Goal: Task Accomplishment & Management: Use online tool/utility

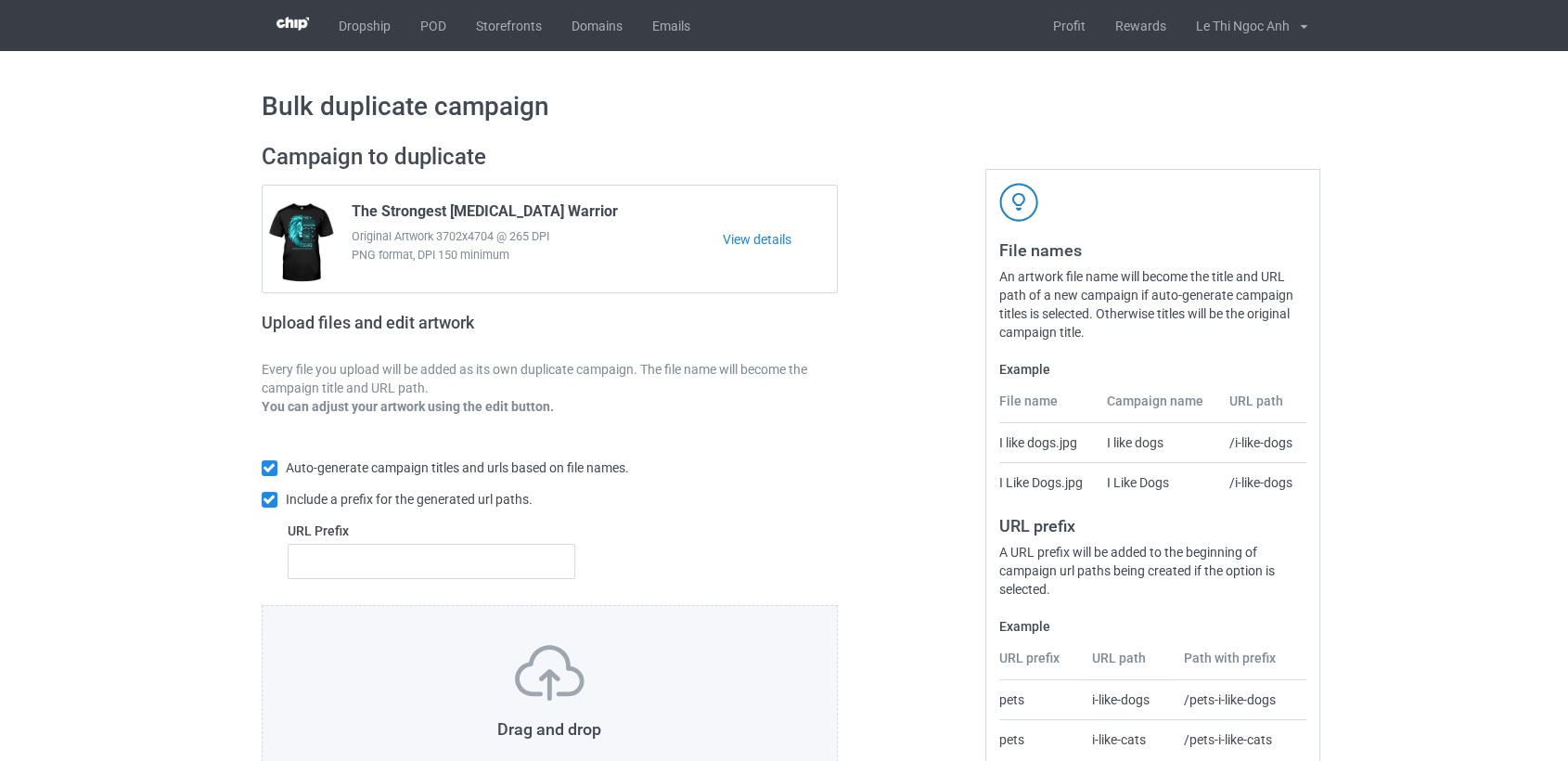
scroll to position [143, 0]
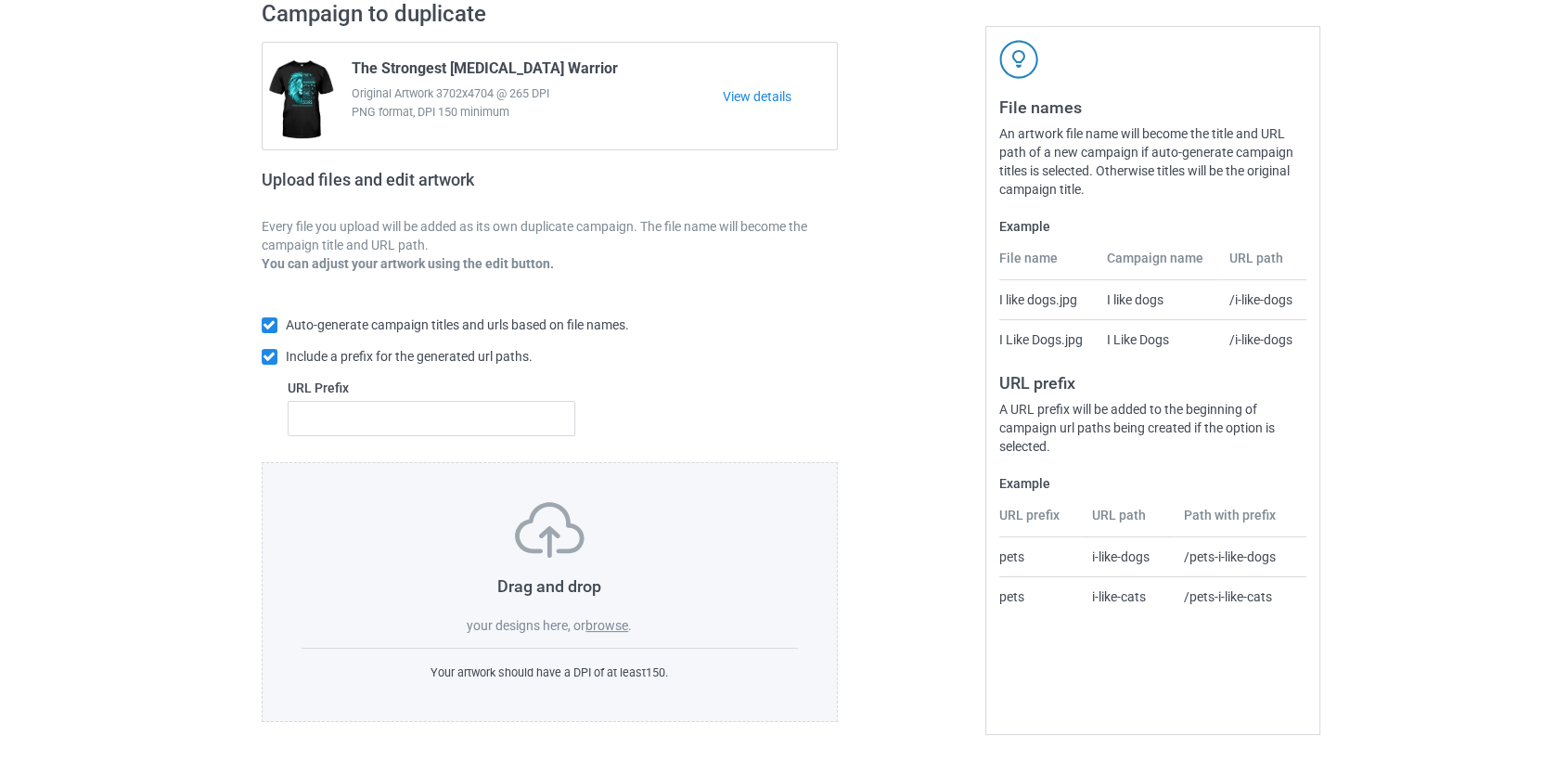
click at [590, 633] on div "Drag and drop your designs here, or browse ." at bounding box center [550, 568] width 497 height 133
click at [617, 619] on label "browse" at bounding box center [607, 624] width 43 height 15
click at [0, 0] on input "browse" at bounding box center [0, 0] width 0 height 0
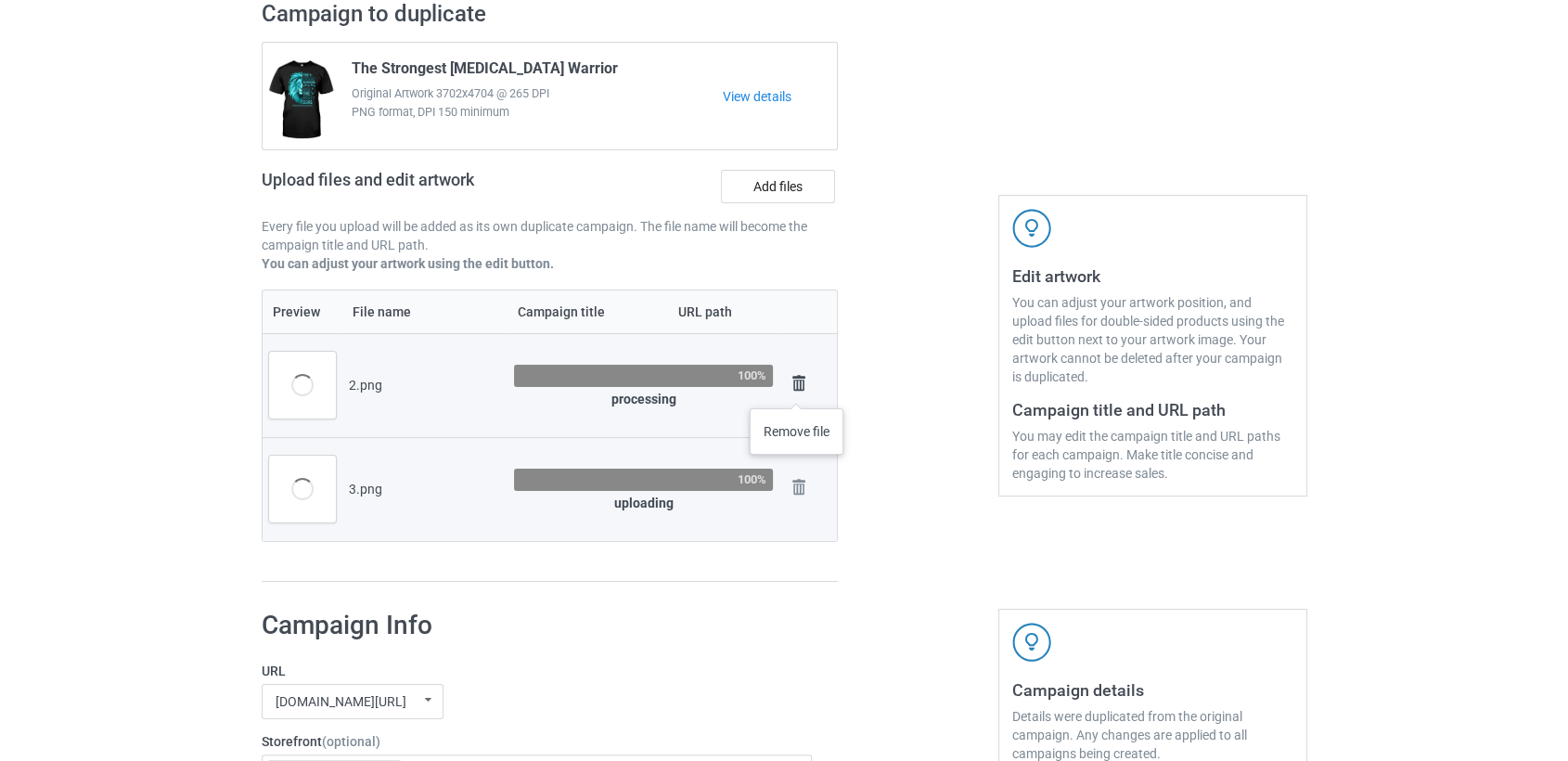
click at [797, 390] on img at bounding box center [798, 383] width 26 height 26
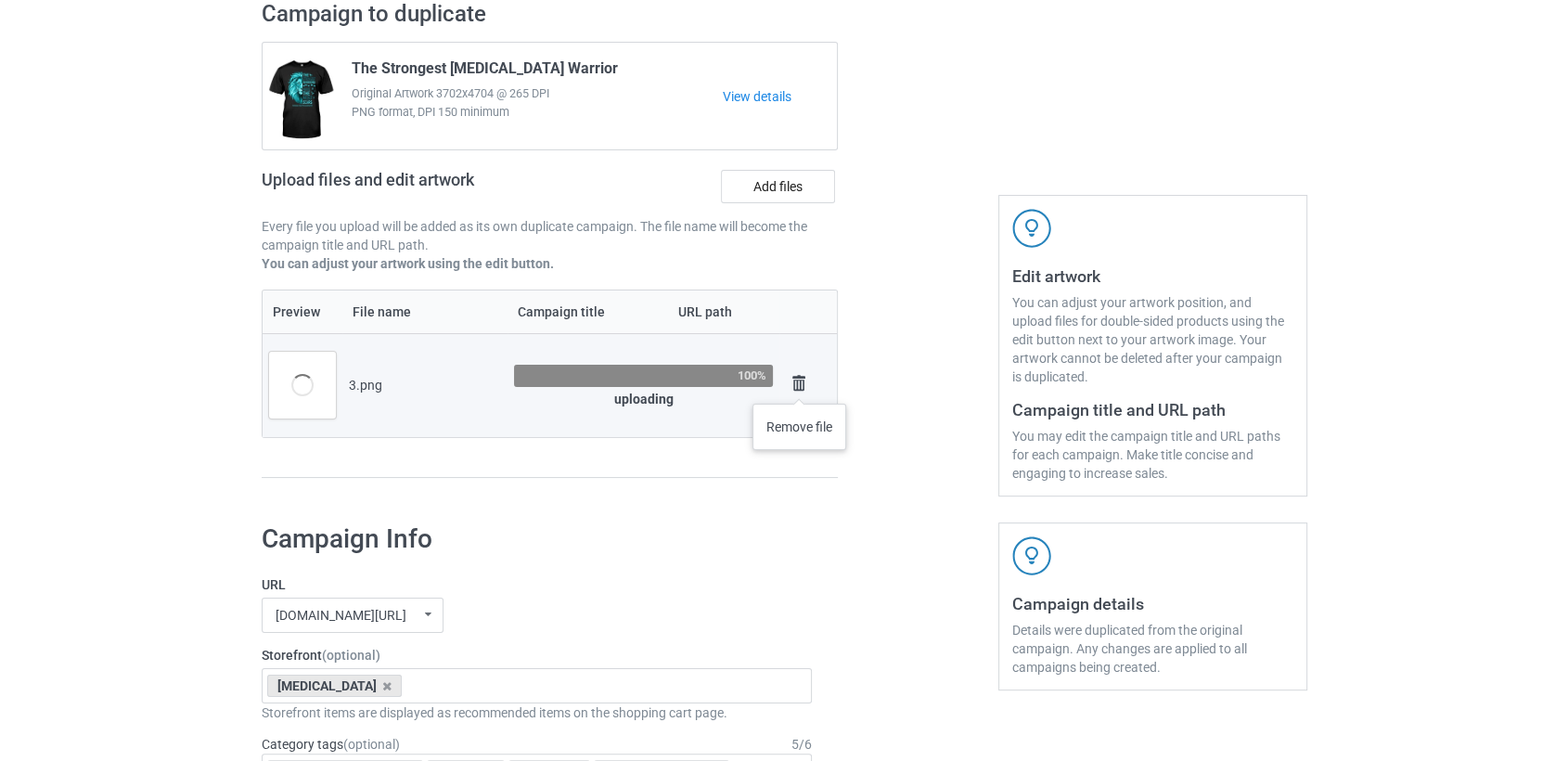
click at [800, 385] on img at bounding box center [798, 383] width 26 height 26
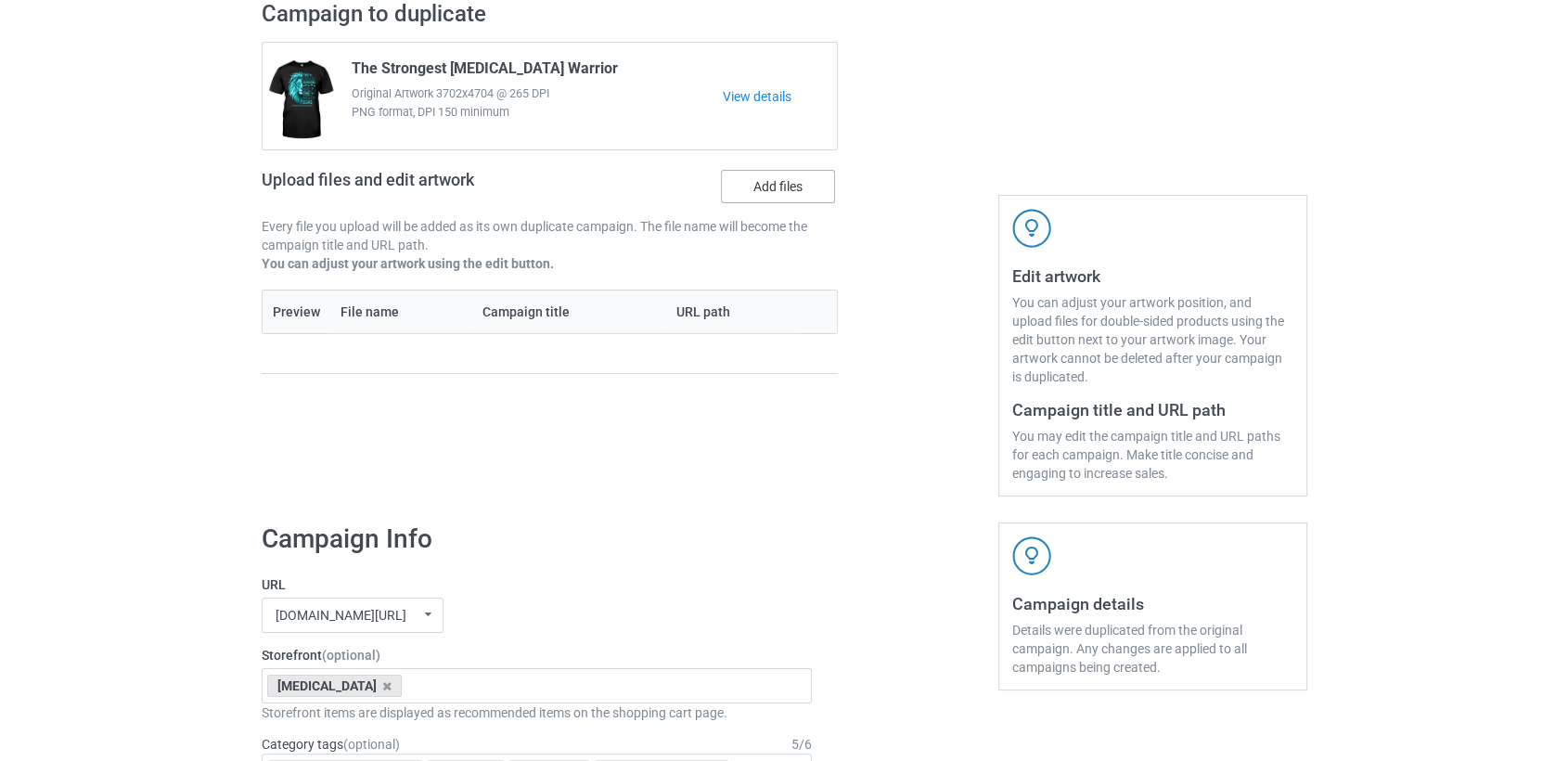
click at [784, 195] on label "Add files" at bounding box center [778, 186] width 114 height 33
click at [0, 0] on input "Add files" at bounding box center [0, 0] width 0 height 0
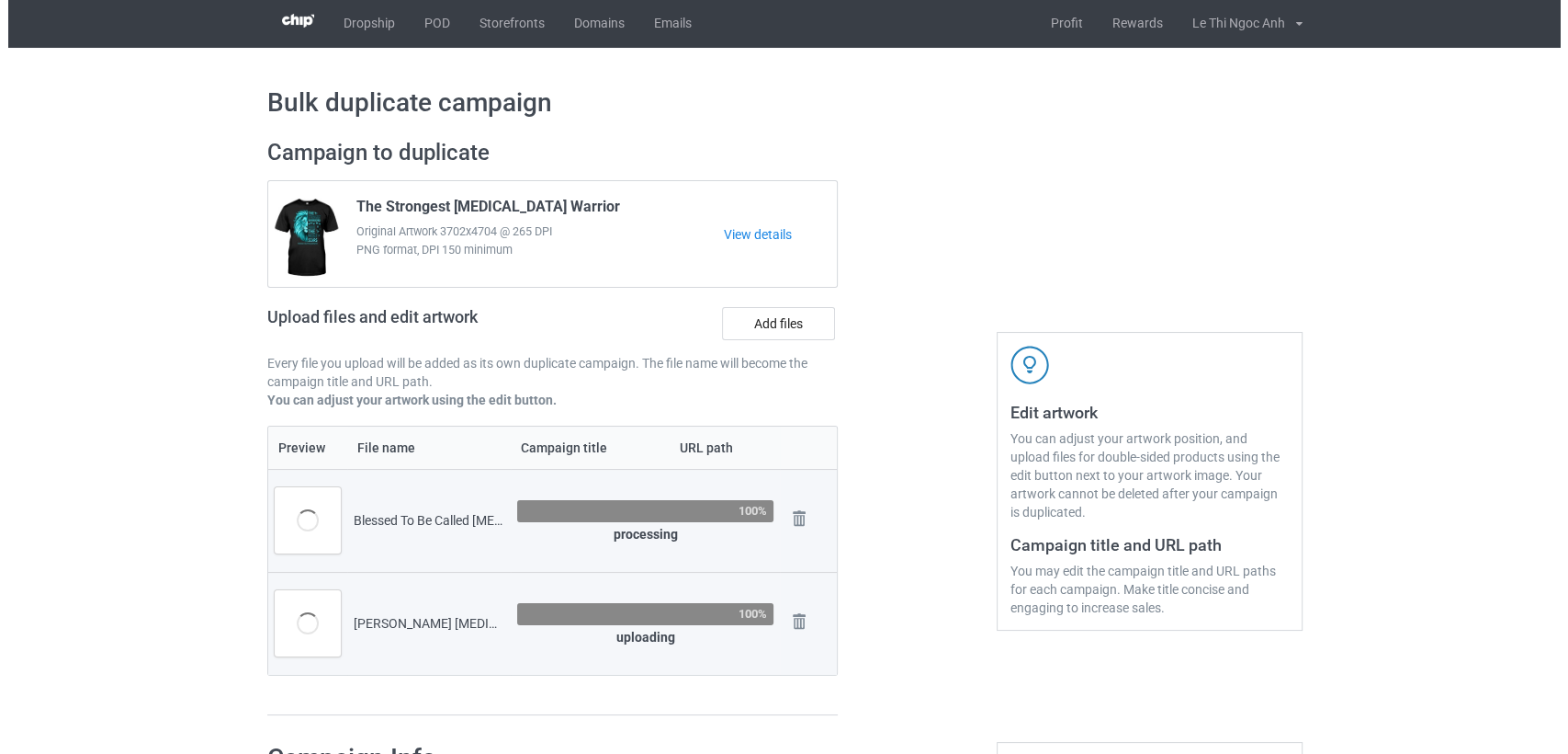
scroll to position [0, 0]
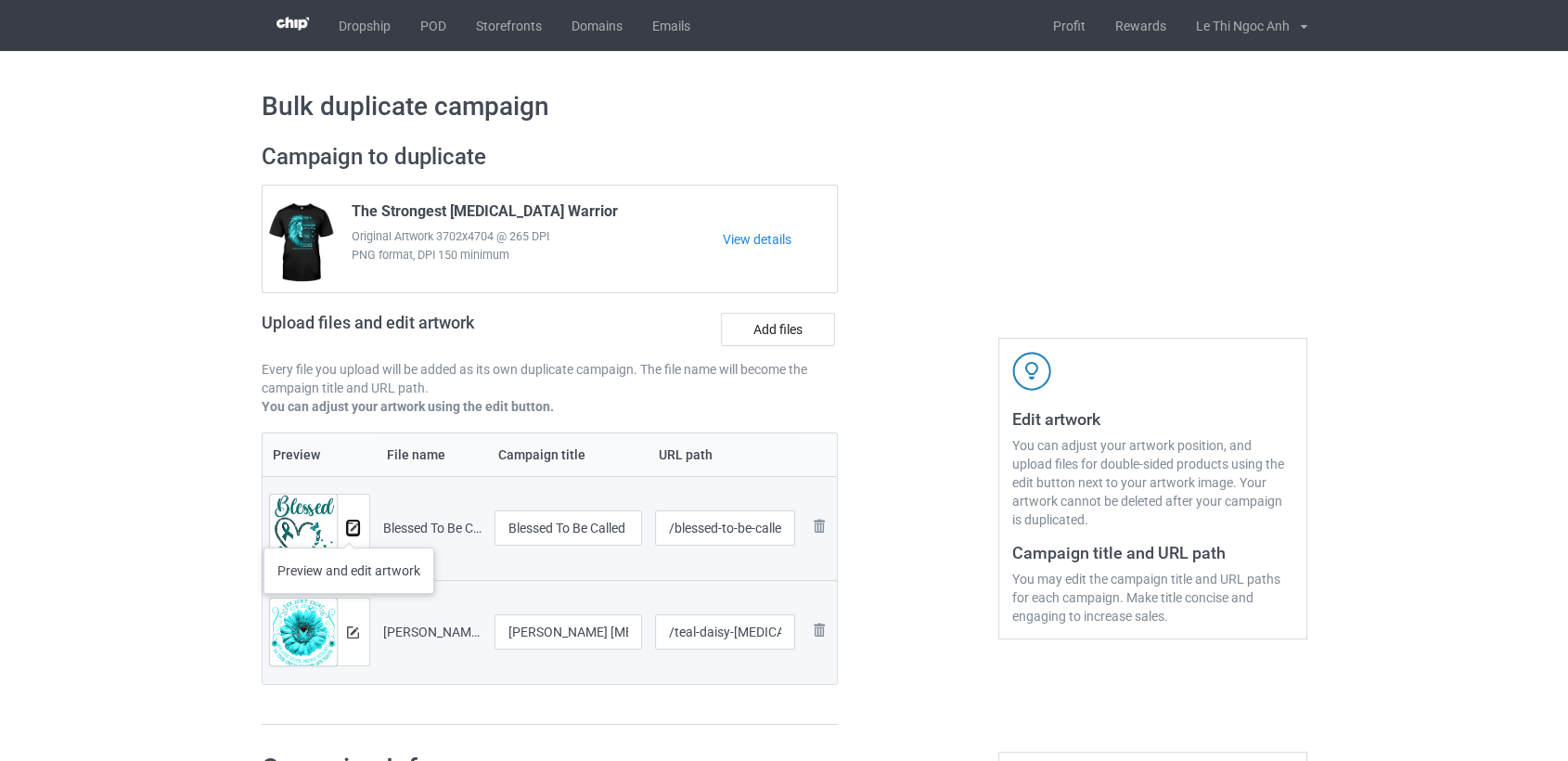
click at [349, 528] on img at bounding box center [353, 528] width 12 height 12
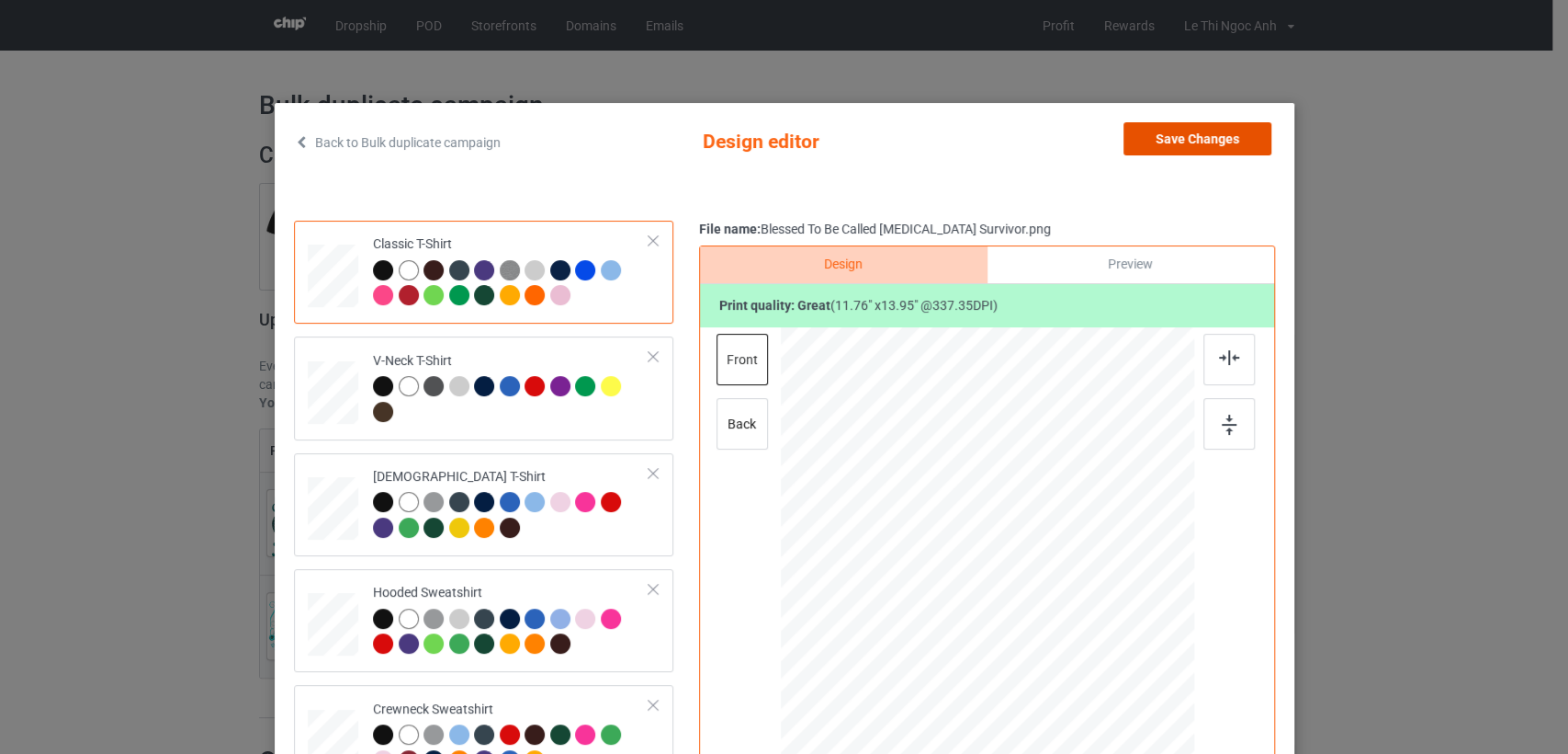
click at [1196, 146] on button "Save Changes" at bounding box center [1197, 138] width 148 height 33
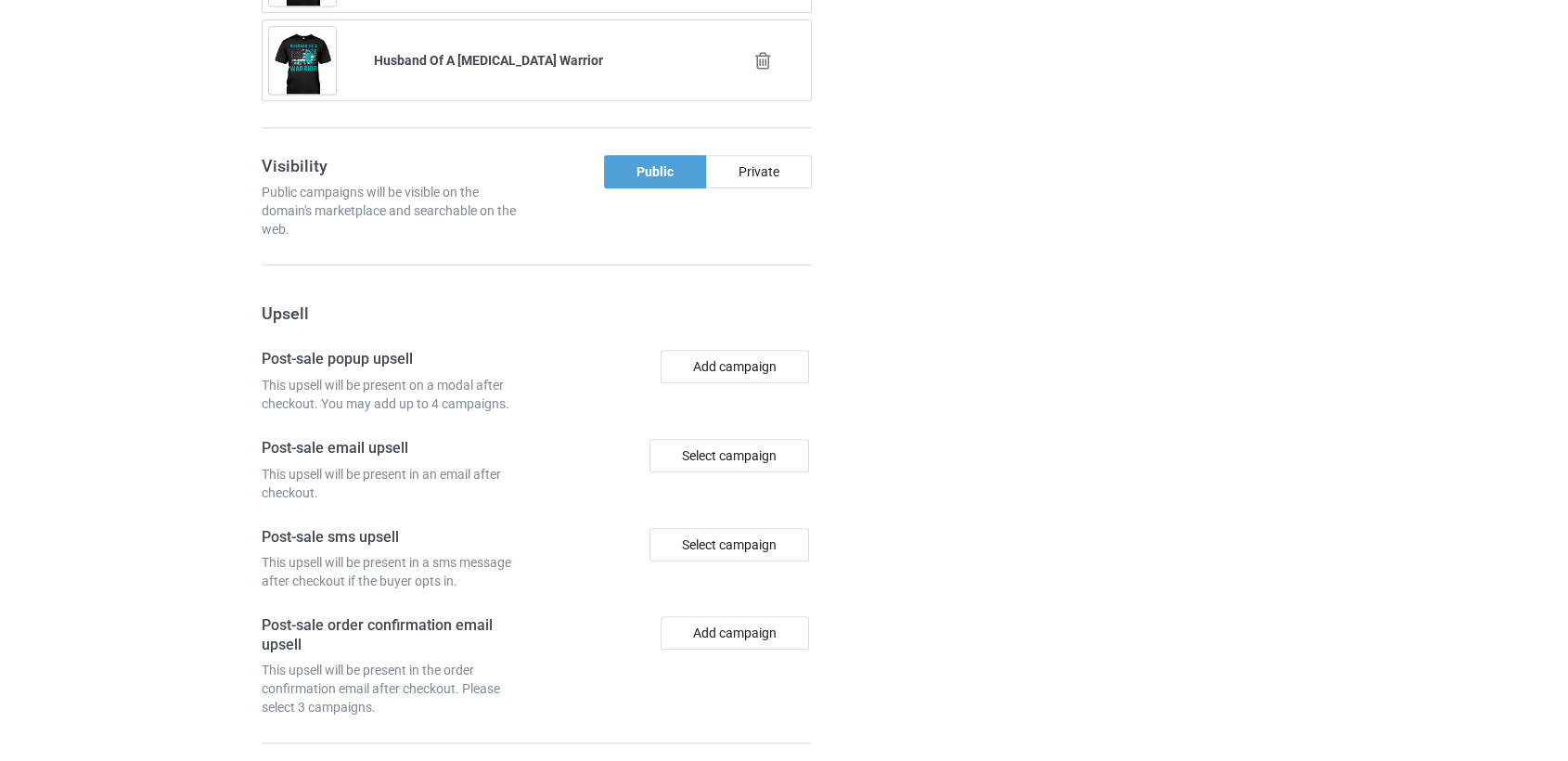
scroll to position [1999, 0]
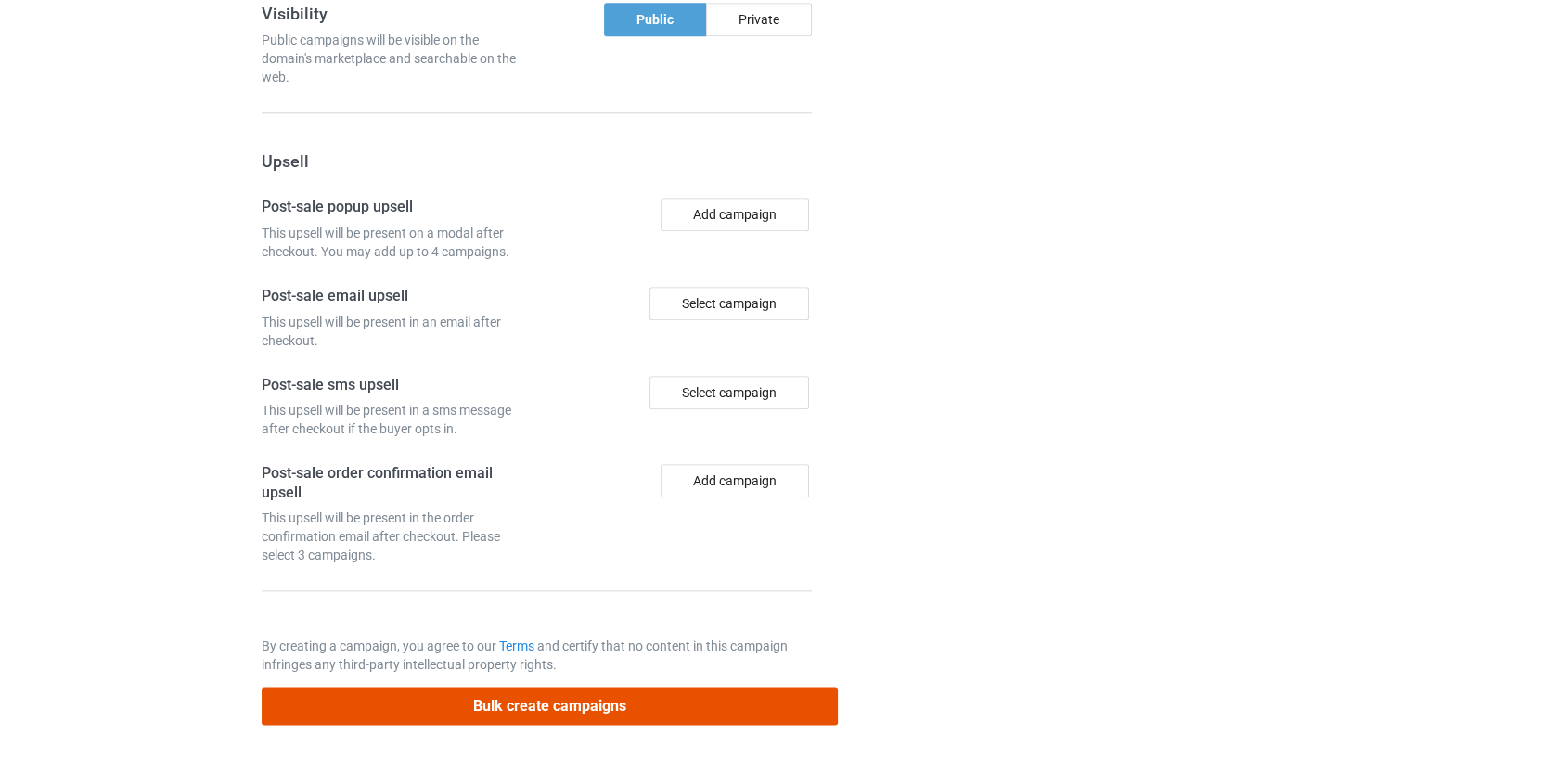
click at [510, 707] on button "Bulk create campaigns" at bounding box center [550, 705] width 577 height 38
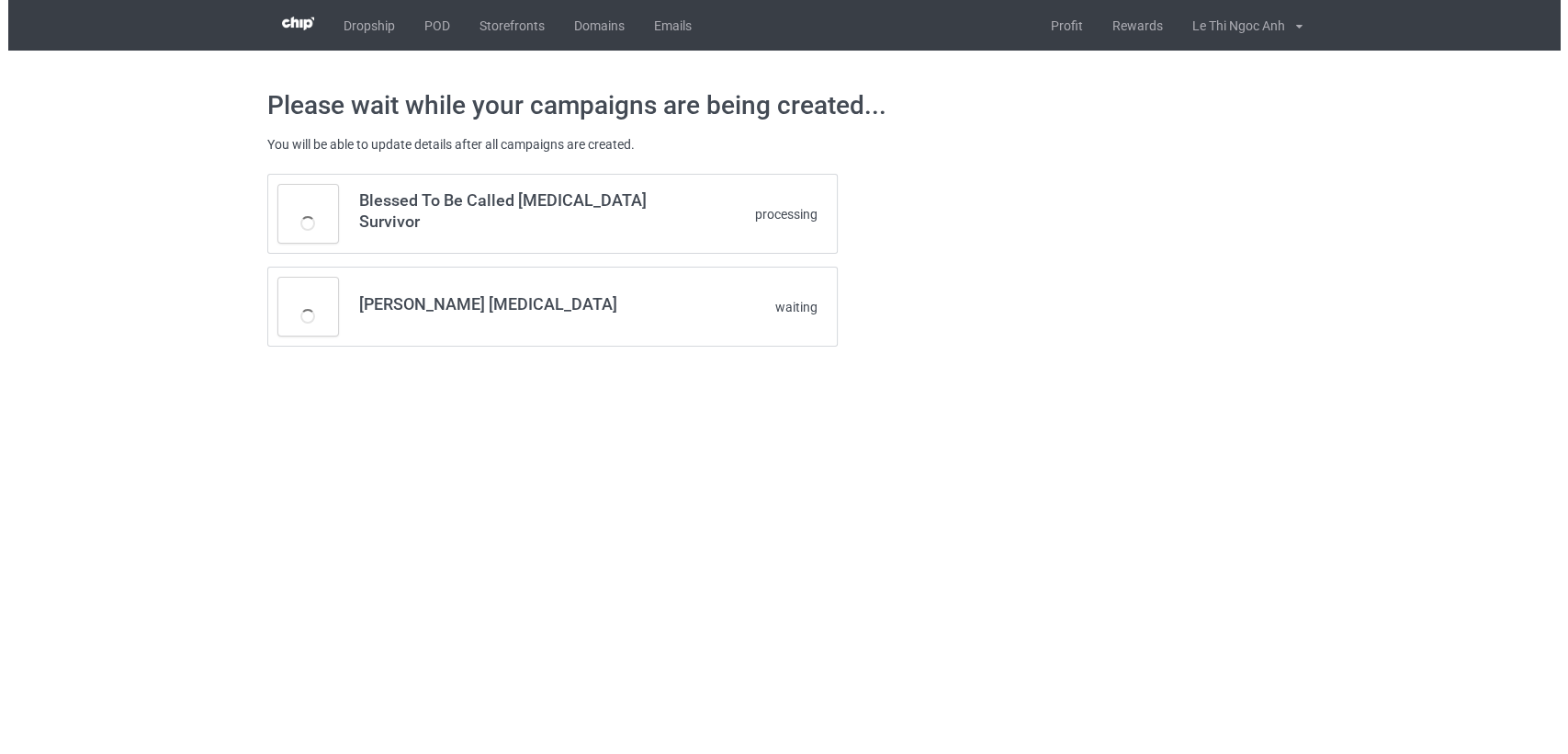
scroll to position [0, 0]
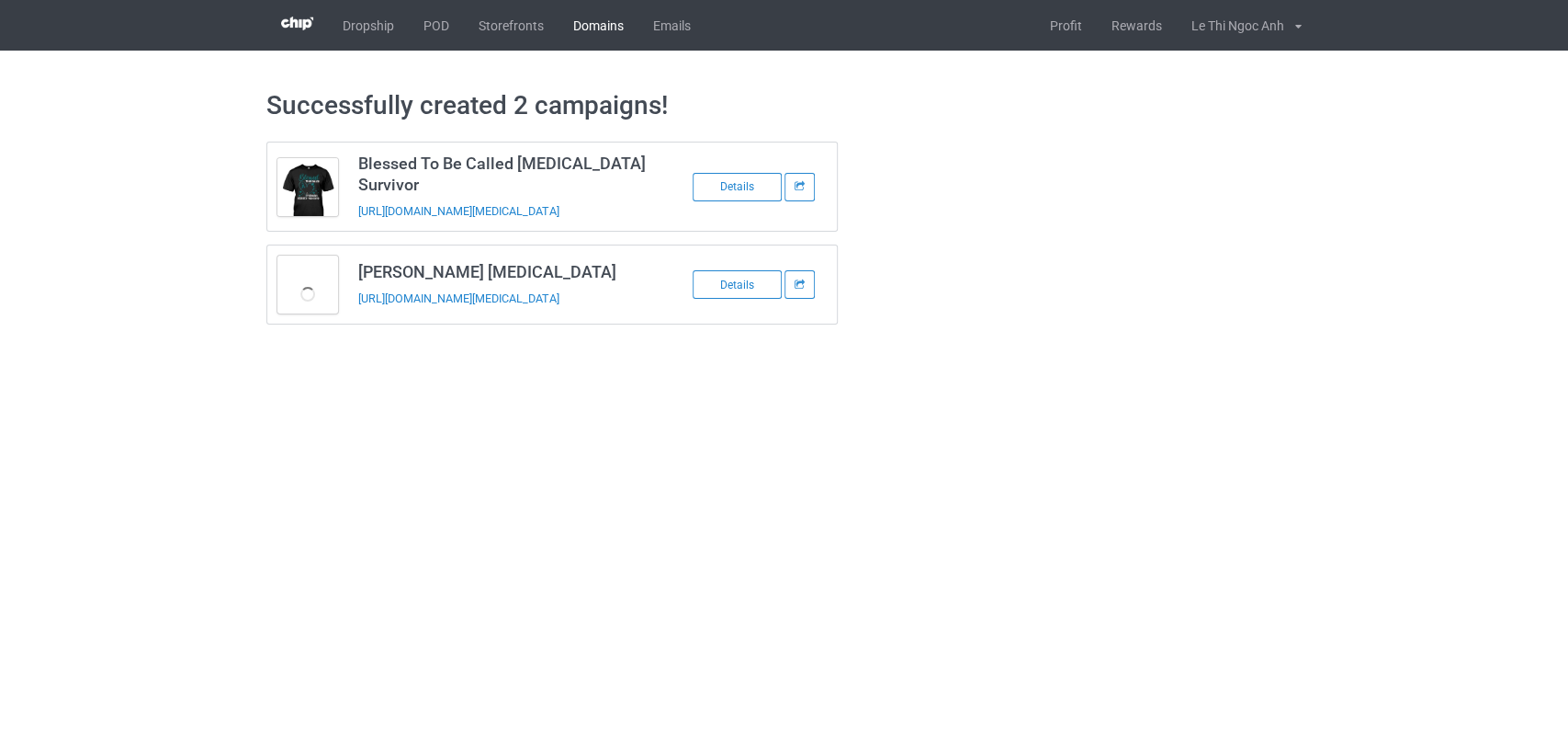
click at [578, 21] on link "Domains" at bounding box center [598, 25] width 80 height 51
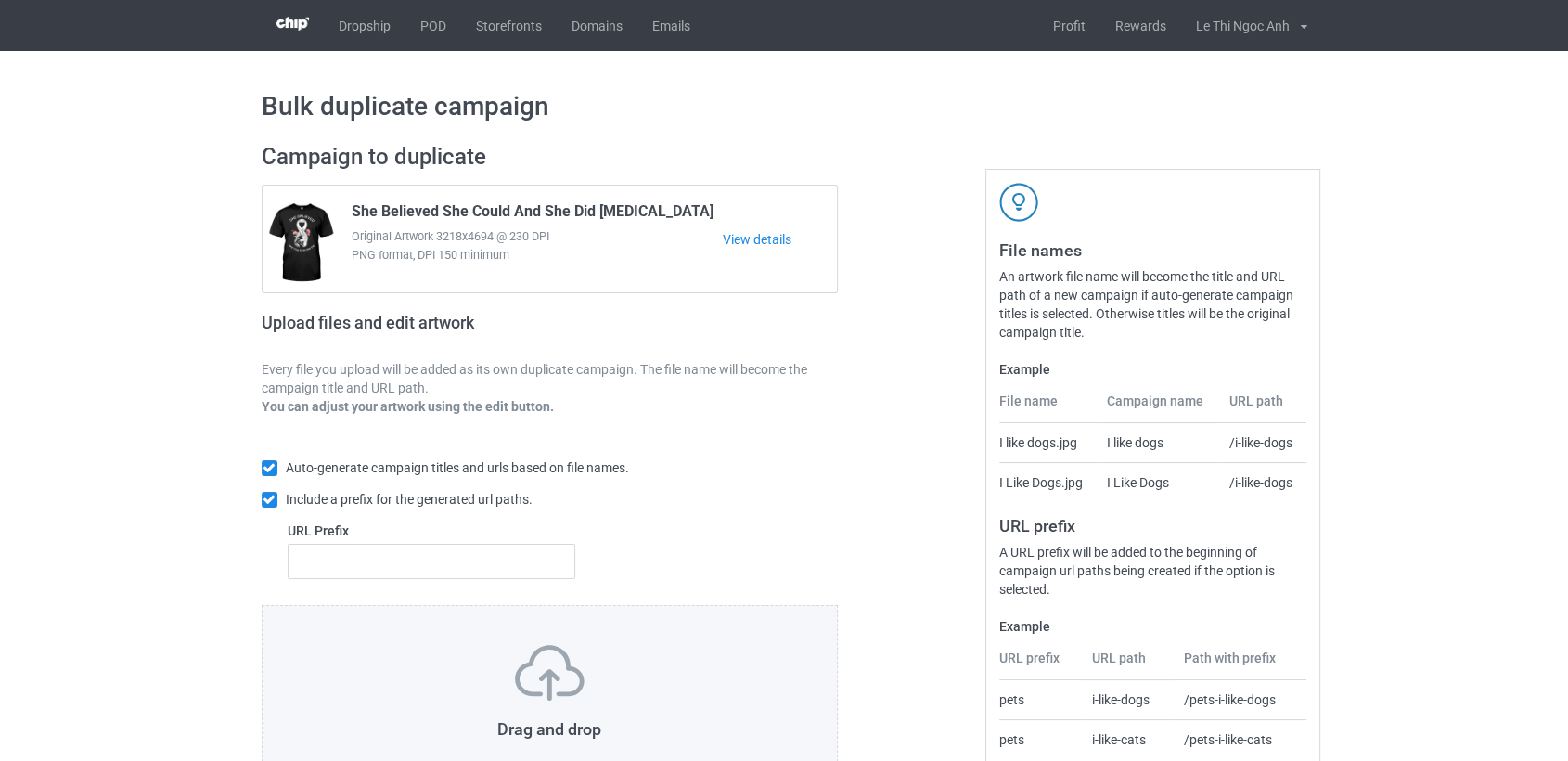
scroll to position [143, 0]
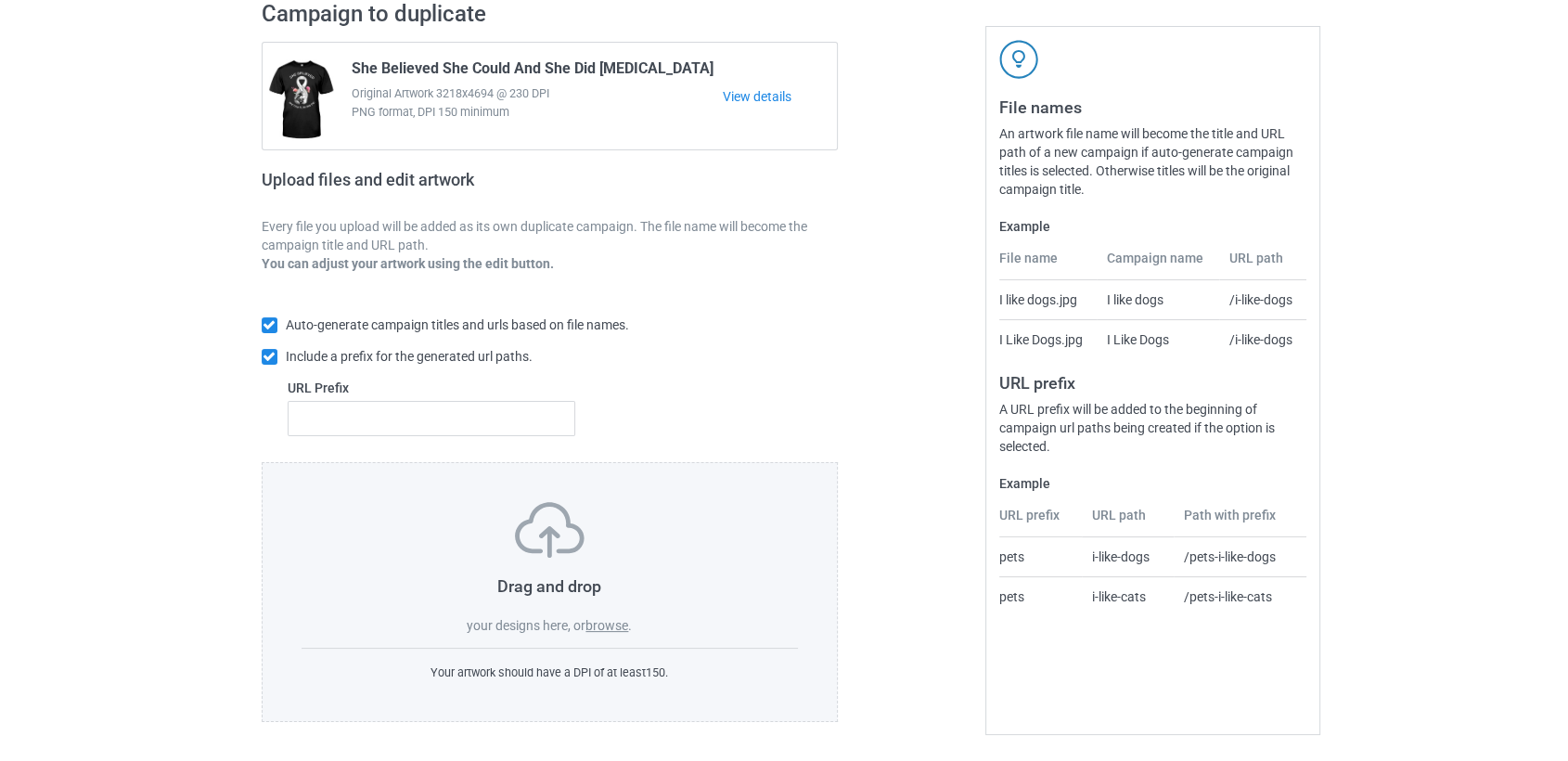
click at [602, 626] on label "browse" at bounding box center [607, 624] width 43 height 15
click at [0, 0] on input "browse" at bounding box center [0, 0] width 0 height 0
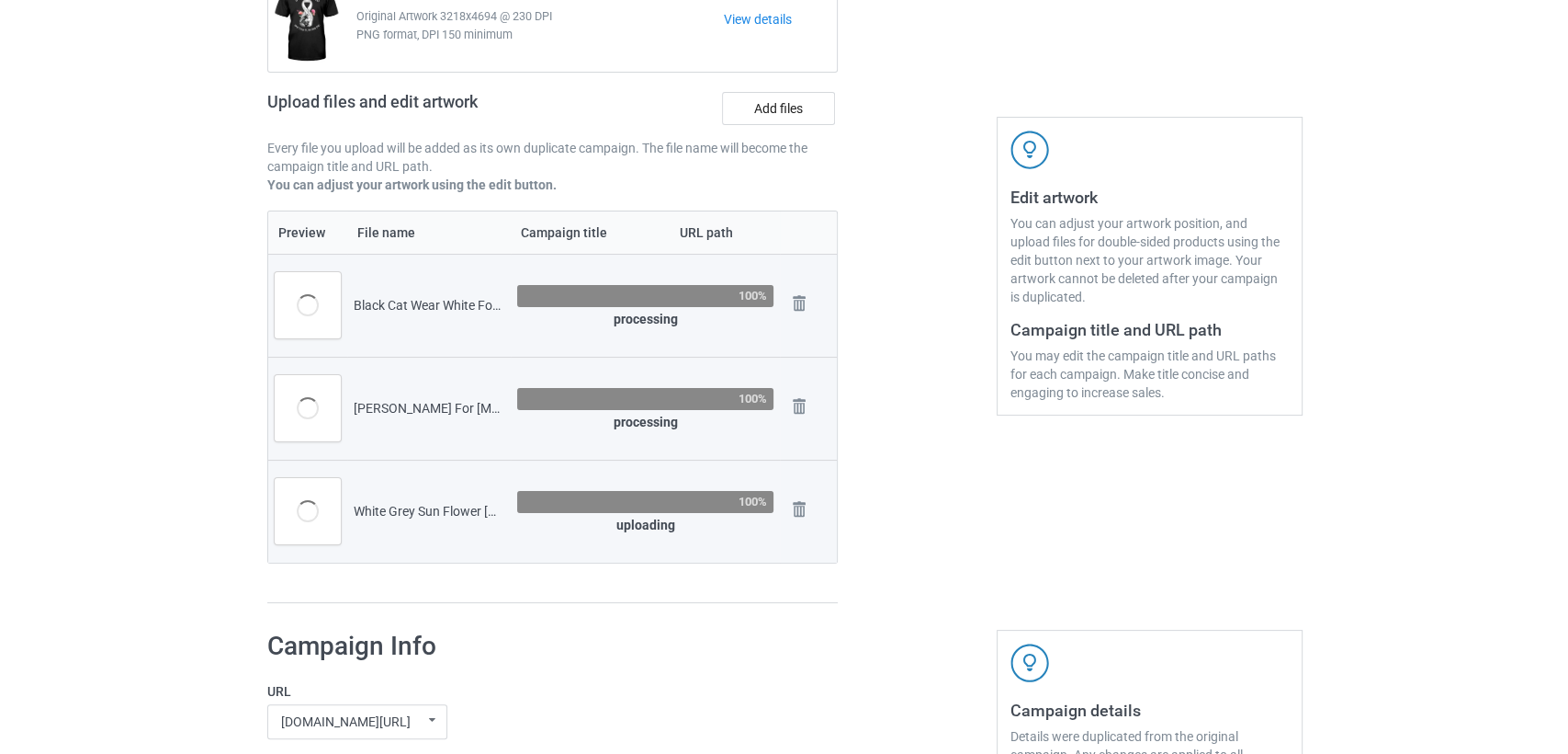
scroll to position [221, 0]
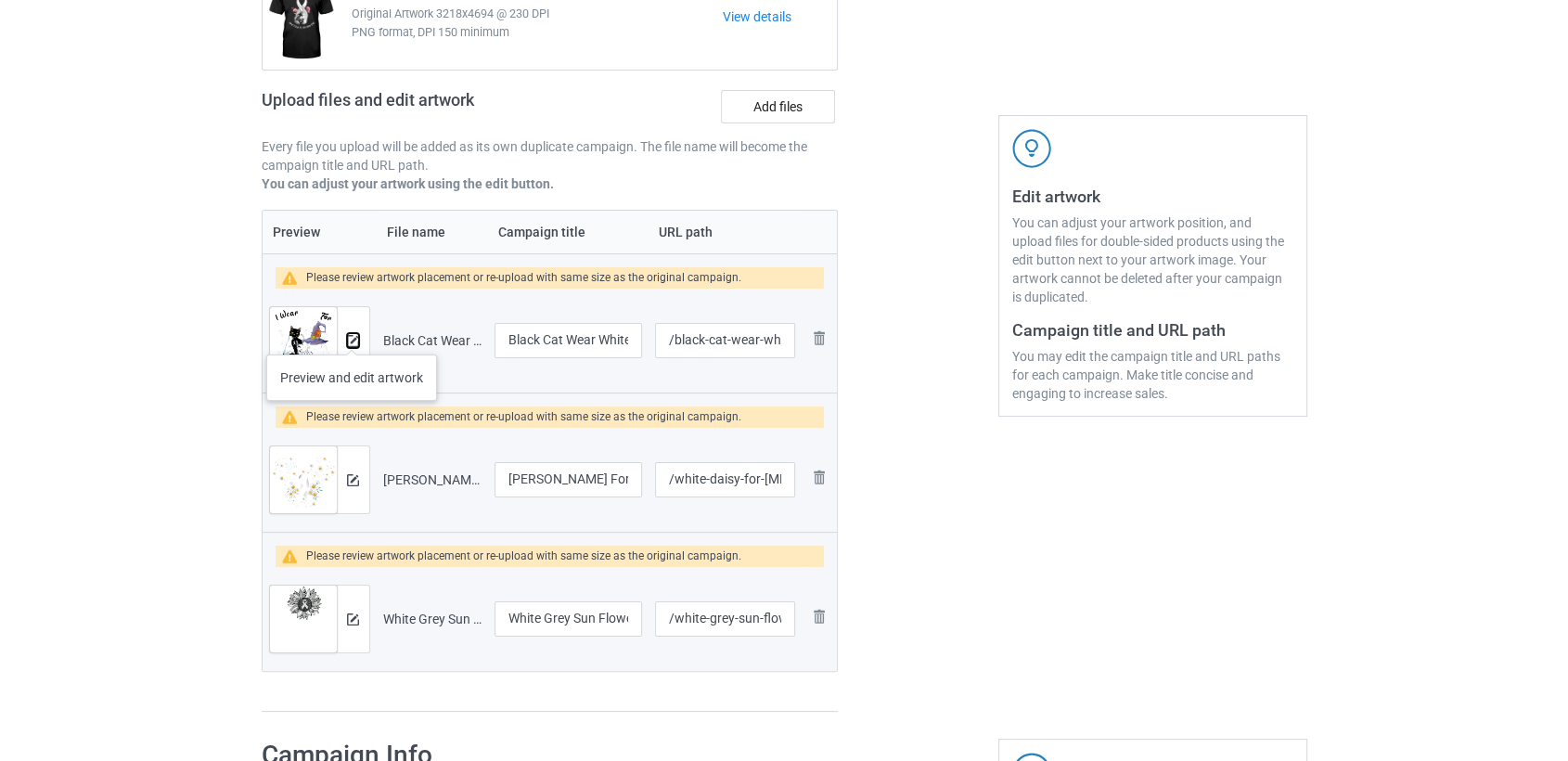
click at [352, 335] on img at bounding box center [353, 340] width 12 height 12
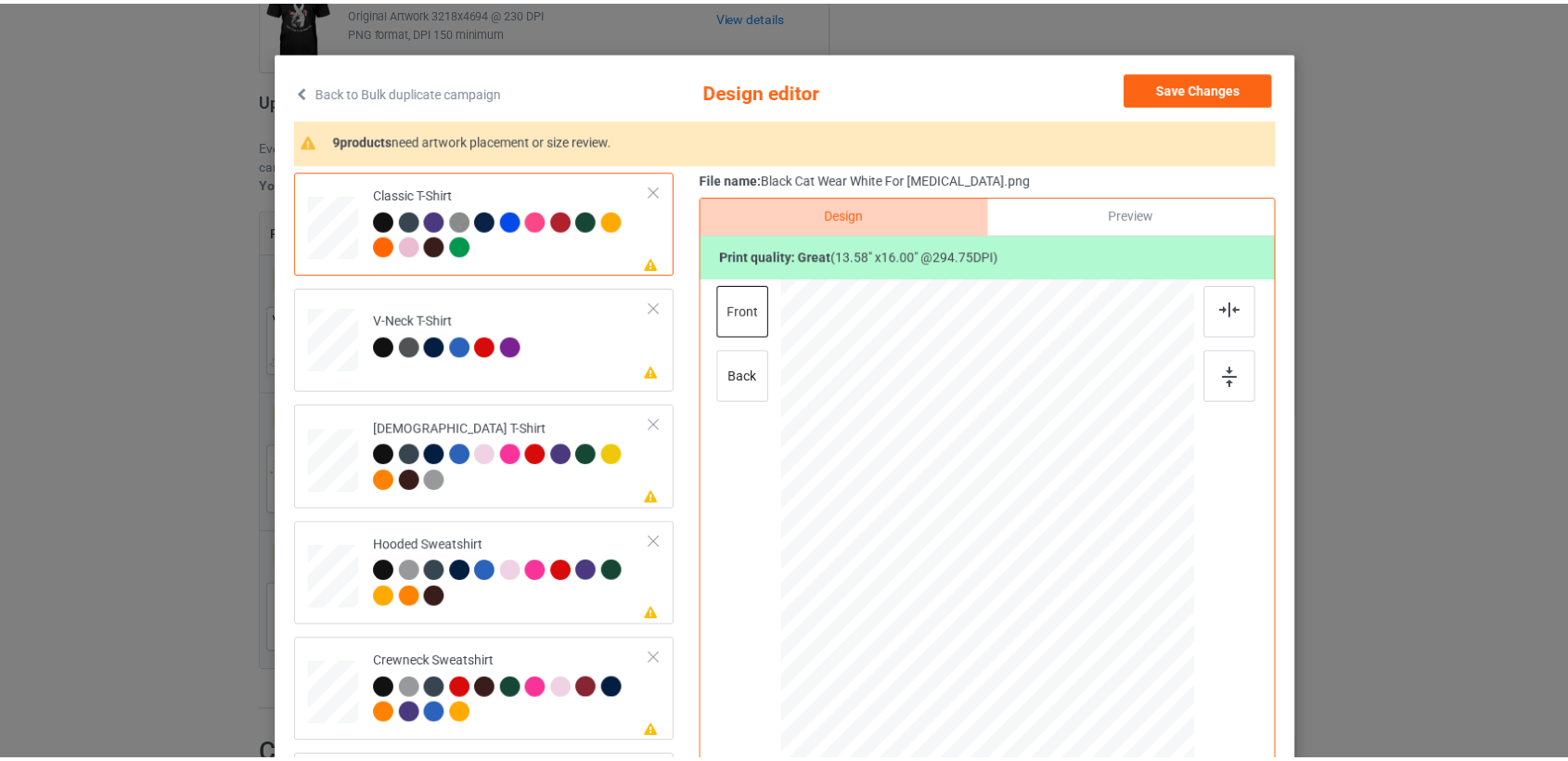
scroll to position [0, 0]
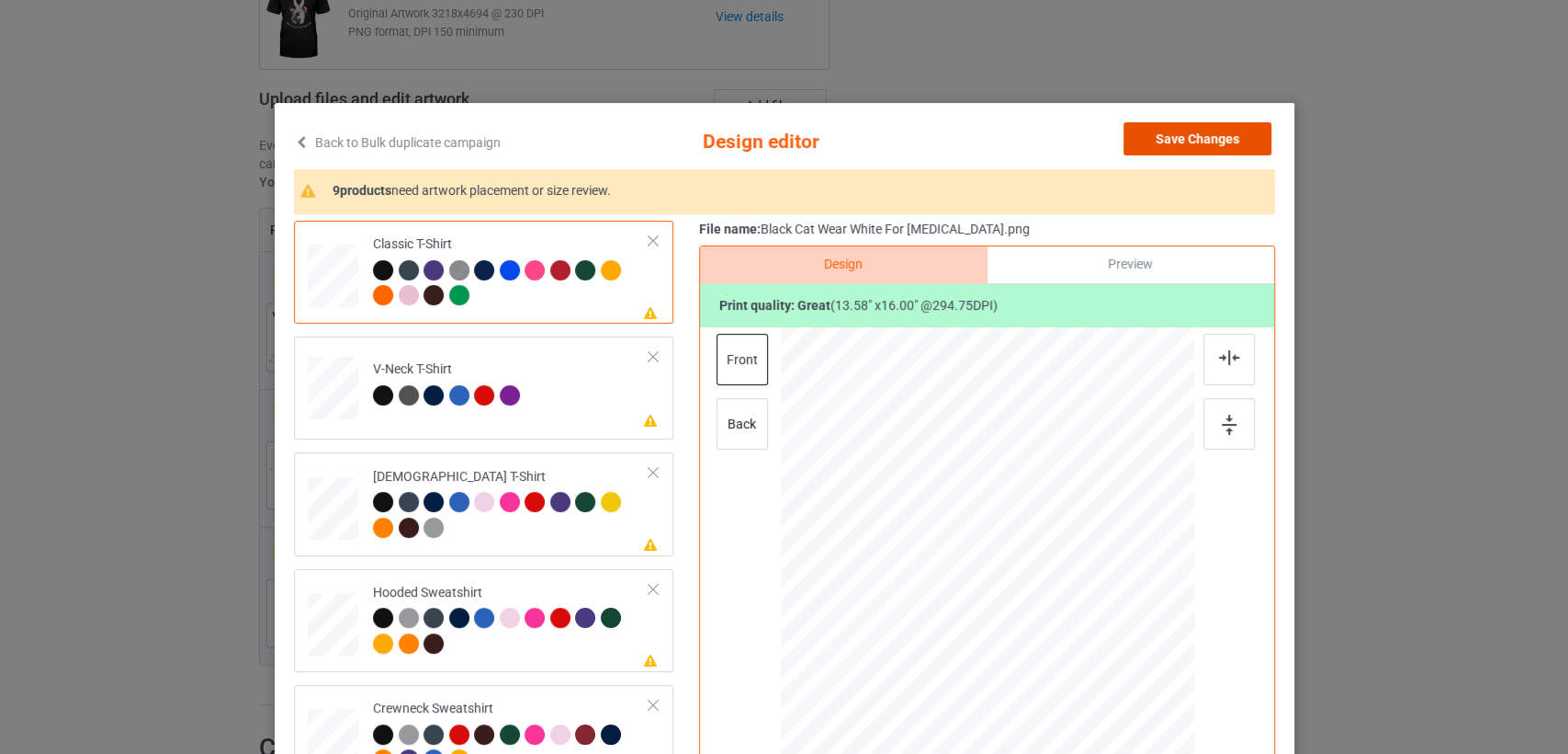
click at [1191, 145] on button "Save Changes" at bounding box center [1197, 138] width 148 height 33
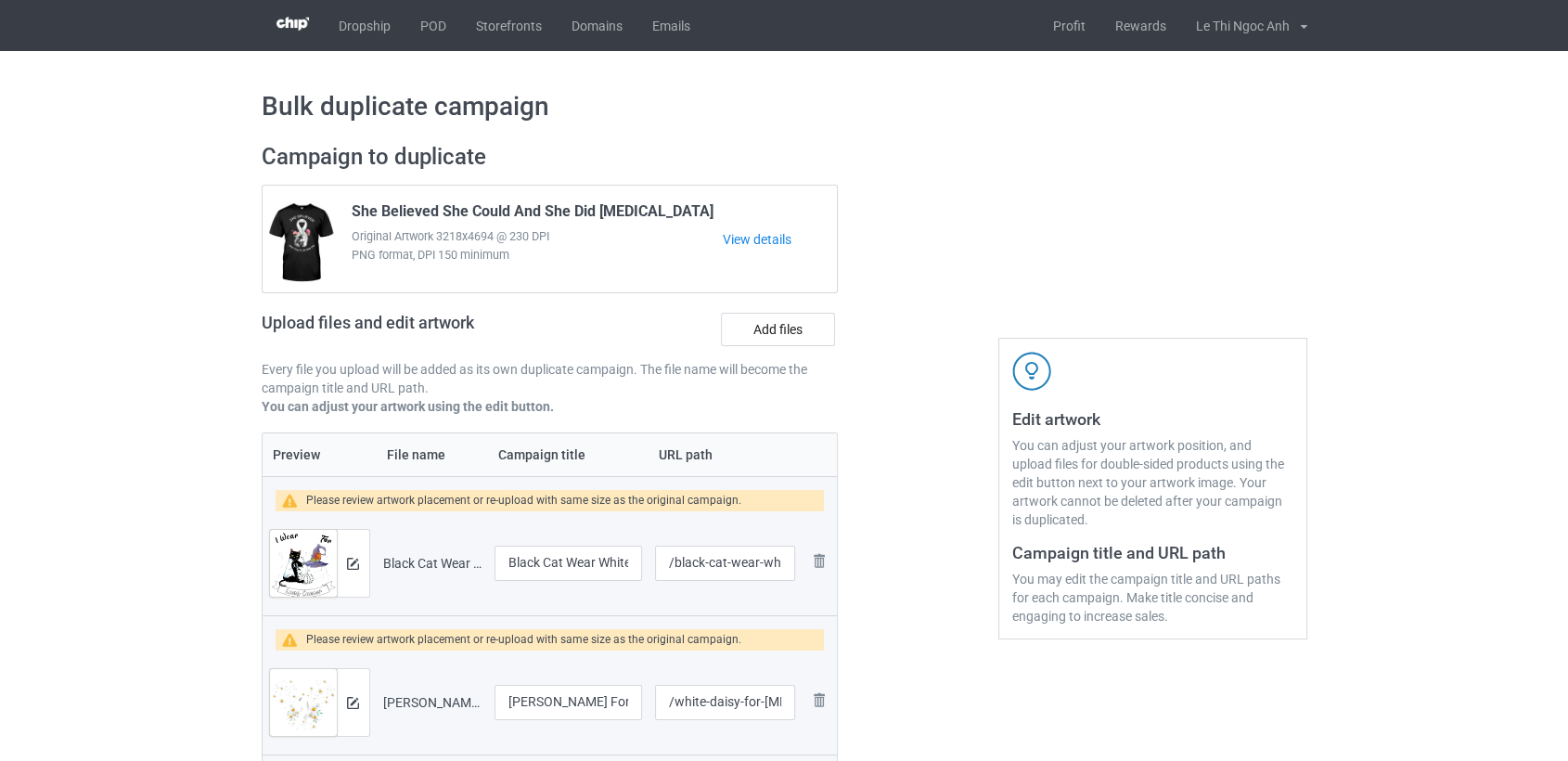
scroll to position [2094, 0]
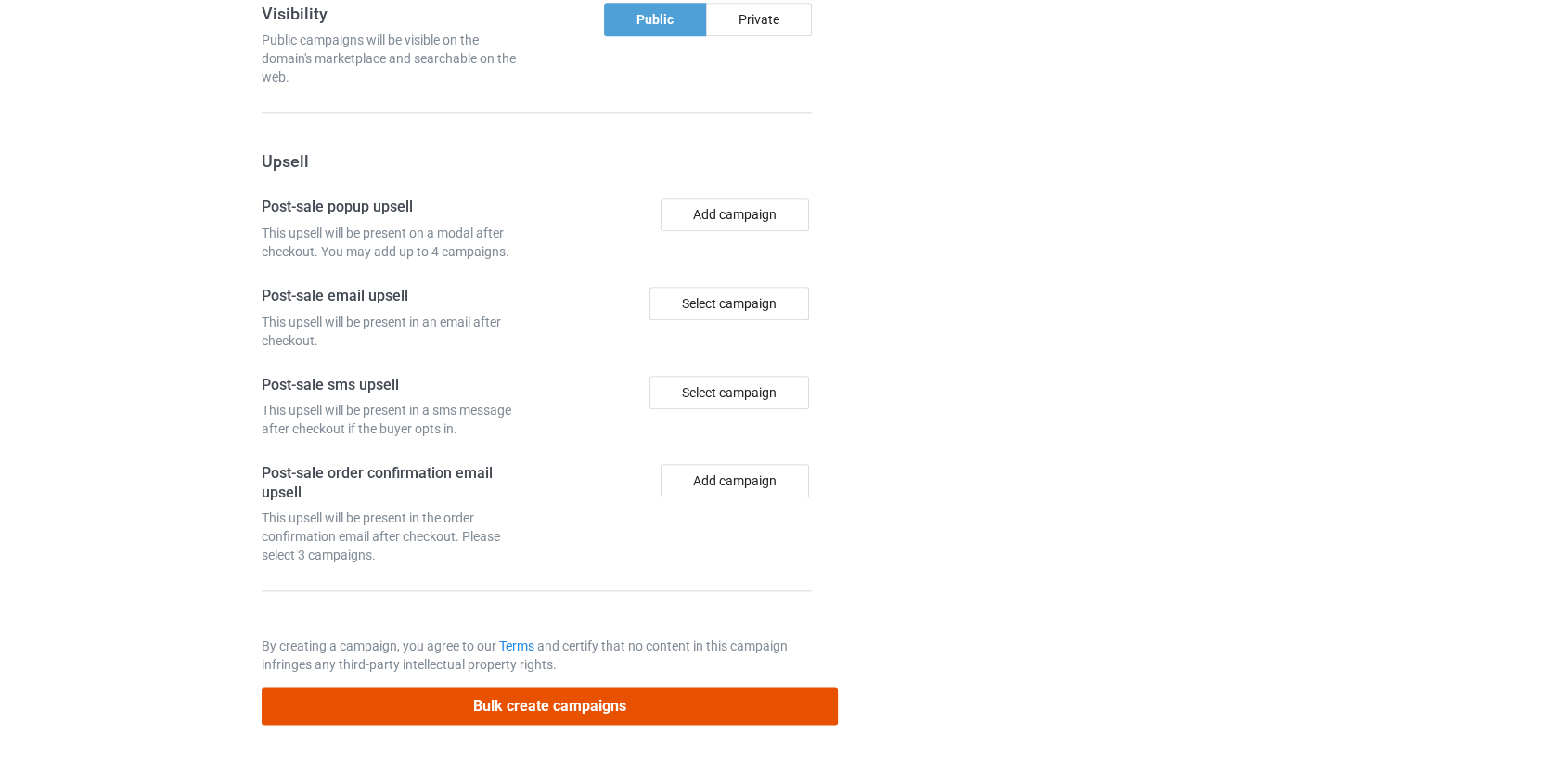
click at [505, 702] on button "Bulk create campaigns" at bounding box center [550, 705] width 577 height 38
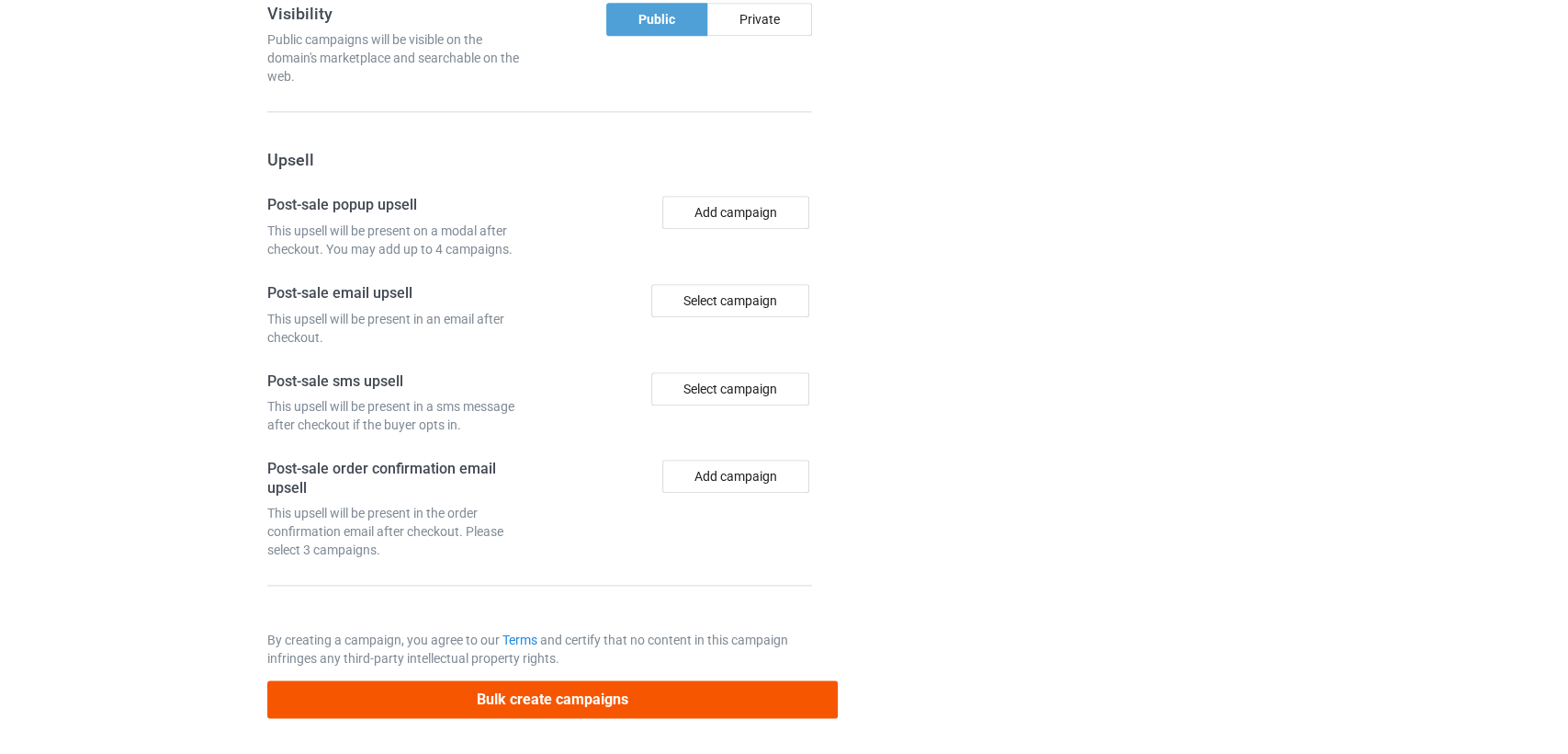
scroll to position [0, 0]
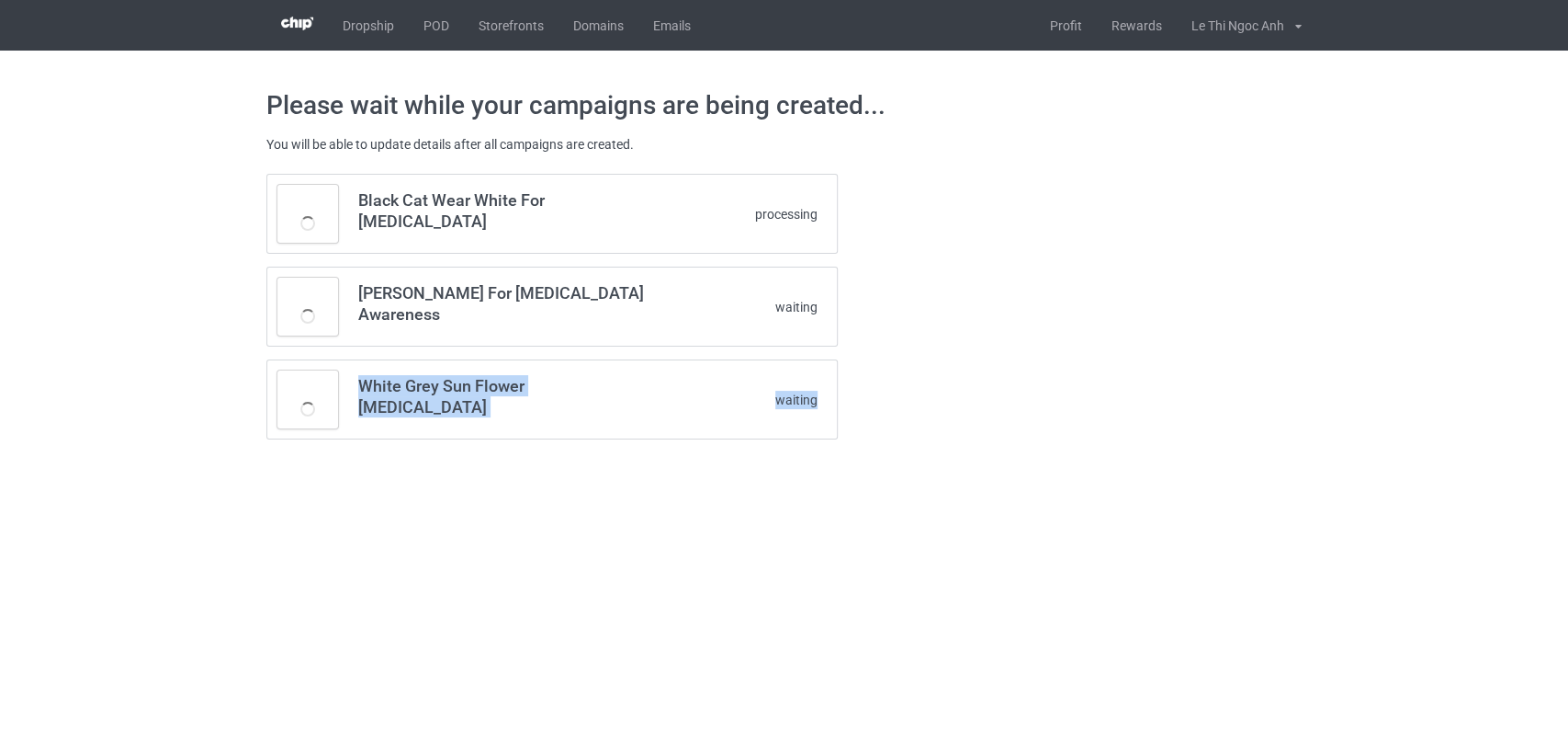
drag, startPoint x: 500, startPoint y: 695, endPoint x: 860, endPoint y: 586, distance: 376.1
click at [877, 586] on body "Dropship POD Storefronts Domains Emails Profit Rewards Le Thi [PERSON_NAME] Set…" at bounding box center [784, 377] width 1568 height 754
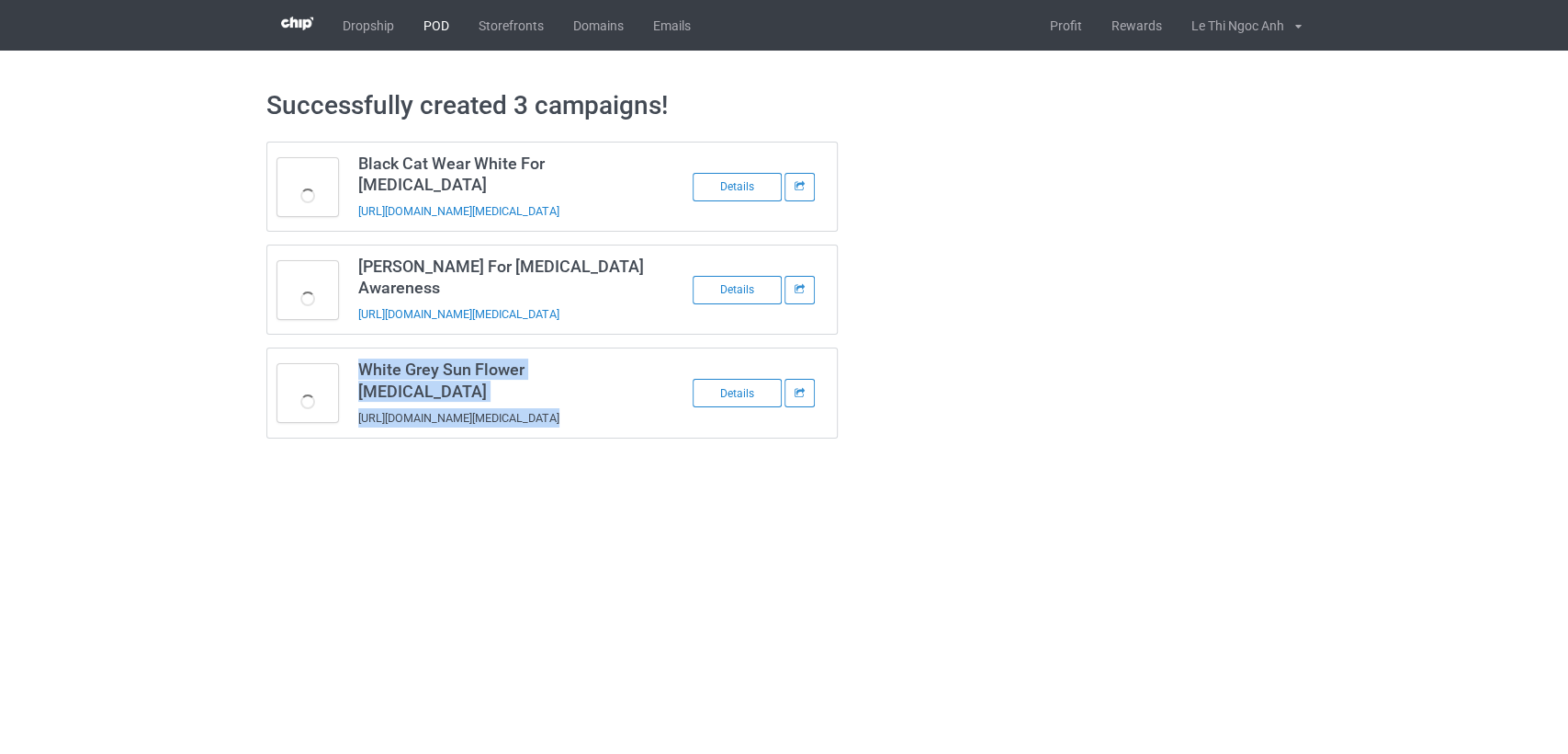
click at [436, 16] on link "POD" at bounding box center [436, 25] width 55 height 51
